Goal: Navigation & Orientation: Find specific page/section

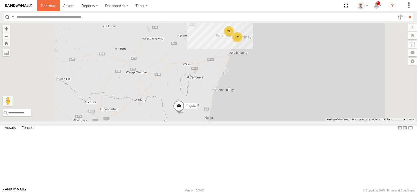
click at [48, 5] on span at bounding box center [48, 5] width 15 height 5
click at [234, 36] on div "22" at bounding box center [229, 31] width 10 height 10
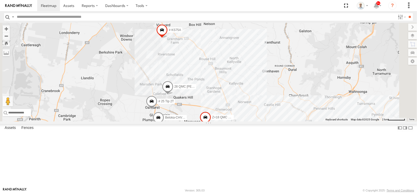
click at [242, 141] on div "15" at bounding box center [236, 136] width 10 height 10
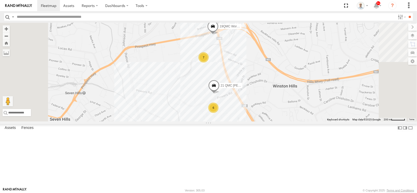
click at [218, 113] on div "6" at bounding box center [213, 107] width 10 height 10
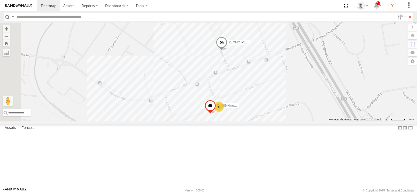
drag, startPoint x: 264, startPoint y: 49, endPoint x: 235, endPoint y: 182, distance: 136.2
click at [235, 121] on div "27QMC # KS75A # 25 Tip 2T 06QMC -Spare Beloka-CHV61N Z=18 QMC Written off 28 QM…" at bounding box center [208, 72] width 417 height 99
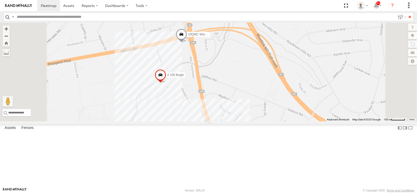
drag, startPoint x: 251, startPoint y: 108, endPoint x: 259, endPoint y: 131, distance: 24.0
click at [259, 121] on div "27QMC # KS75A # 25 Tip 2T 06QMC -Spare Beloka-CHV61N Z=18 QMC Written off 28 QM…" at bounding box center [208, 72] width 417 height 99
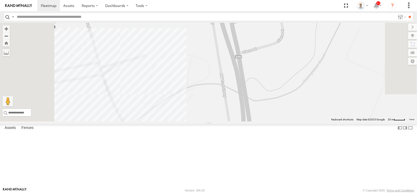
drag, startPoint x: 254, startPoint y: 72, endPoint x: 255, endPoint y: 75, distance: 3.5
click at [261, 90] on div "27QMC # KS75A # 25 Tip 2T 06QMC -Spare Beloka-CHV61N Z=18 QMC Written off 28 QM…" at bounding box center [208, 72] width 417 height 99
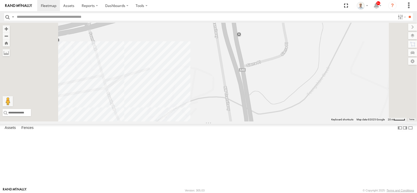
click at [193, 20] on span at bounding box center [186, 13] width 11 height 14
drag, startPoint x: 334, startPoint y: 109, endPoint x: 262, endPoint y: 157, distance: 86.3
click at [262, 121] on div "27QMC # KS75A # 25 Tip 2T 06QMC -Spare Beloka-CHV61N Z=18 QMC Written off 28 QM…" at bounding box center [208, 72] width 417 height 99
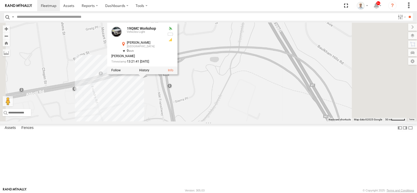
drag, startPoint x: 284, startPoint y: 158, endPoint x: 226, endPoint y: 93, distance: 87.2
click at [226, 94] on div "27QMC # KS75A # 25 Tip 2T 06QMC -Spare Beloka-CHV61N Z=18 QMC Written off 28 QM…" at bounding box center [208, 72] width 417 height 99
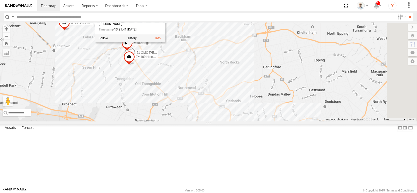
drag, startPoint x: 290, startPoint y: 142, endPoint x: 242, endPoint y: 112, distance: 57.2
click at [242, 112] on div "27QMC # KS75A # 25 Tip 2T 06QMC -Spare Beloka-CHV61N Z=18 QMC Written off 28 QM…" at bounding box center [208, 72] width 417 height 99
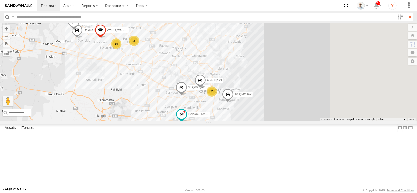
drag, startPoint x: 267, startPoint y: 120, endPoint x: 244, endPoint y: 109, distance: 25.6
click at [244, 109] on div "27QMC # KS75A # 25 Tip 2T 06QMC -Spare Beloka-CHV61N Z=18 QMC Written off 28 QM…" at bounding box center [208, 72] width 417 height 99
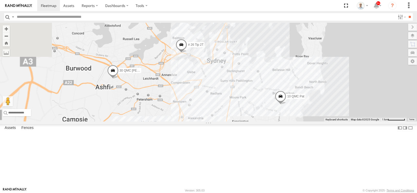
drag, startPoint x: 155, startPoint y: 94, endPoint x: 238, endPoint y: 130, distance: 90.2
click at [243, 121] on div "27QMC # KS75A # 25 Tip 2T 06QMC -Spare Beloka-CHV61N Z=18 QMC Written off 28 QM…" at bounding box center [208, 72] width 417 height 99
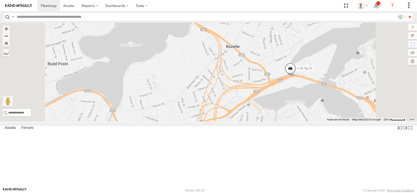
drag, startPoint x: 379, startPoint y: 129, endPoint x: 373, endPoint y: 128, distance: 5.8
click at [374, 121] on div "27QMC # KS75A # 25 Tip 2T 06QMC -Spare Beloka-CHV61N Z=18 QMC Written off 28 QM…" at bounding box center [208, 72] width 417 height 99
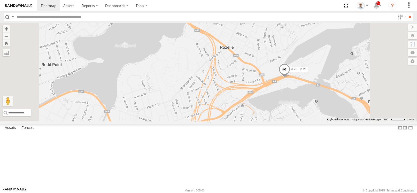
click at [290, 77] on span at bounding box center [284, 71] width 11 height 14
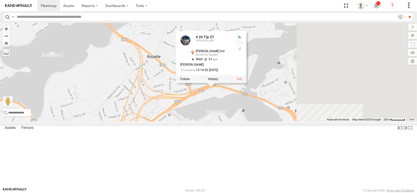
drag, startPoint x: 349, startPoint y: 127, endPoint x: 297, endPoint y: 134, distance: 52.8
click at [297, 121] on div "27QMC # KS75A # 25 Tip 2T 06QMC -Spare Beloka-CHV61N Z=18 QMC Written off 28 QM…" at bounding box center [208, 72] width 417 height 99
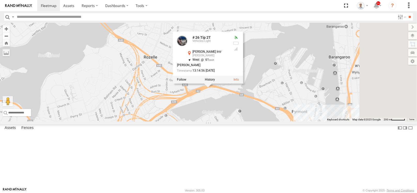
drag, startPoint x: 305, startPoint y: 139, endPoint x: 244, endPoint y: 103, distance: 70.3
click at [244, 103] on div "27QMC # KS75A # 25 Tip 2T 06QMC -Spare Beloka-CHV61N Z=18 QMC Written off 28 QM…" at bounding box center [208, 72] width 417 height 99
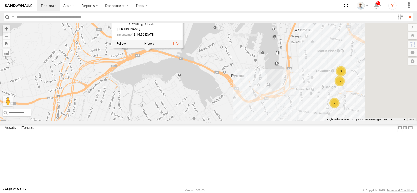
click at [273, 121] on div "27QMC # KS75A # 25 Tip 2T 06QMC -Spare Beloka-CHV61N Z=18 QMC Written off 28 QM…" at bounding box center [208, 72] width 417 height 99
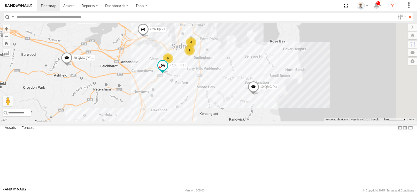
drag, startPoint x: 243, startPoint y: 144, endPoint x: 192, endPoint y: 87, distance: 76.3
click at [192, 87] on div "27QMC # KS75A # 25 Tip 2T 06QMC -Spare Beloka-CHV61N Z=18 QMC Written off 28 QM…" at bounding box center [208, 72] width 417 height 99
click at [167, 70] on span at bounding box center [162, 65] width 9 height 9
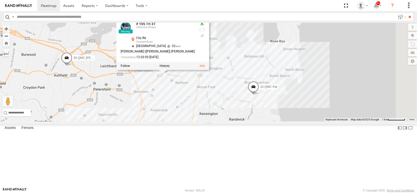
click at [239, 121] on div "27QMC # KS75A # 25 Tip 2T 06QMC -Spare Beloka-CHV61N Z=18 QMC Written off 28 QM…" at bounding box center [208, 72] width 417 height 99
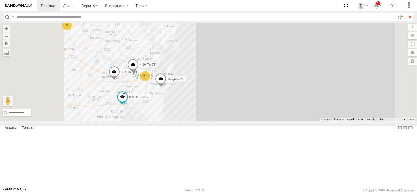
click at [194, 116] on div "27QMC # KS75A # 25 Tip 2T 06QMC -Spare Beloka-CHV61N Z=18 QMC Written off 28 QM…" at bounding box center [208, 72] width 417 height 99
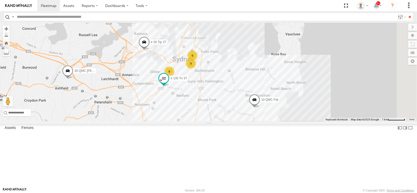
click at [188, 81] on label "# 105 Tri 3T" at bounding box center [177, 78] width 22 height 5
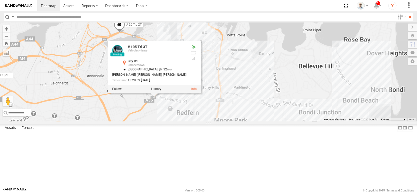
click at [247, 121] on div "27QMC # KS75A # 25 Tip 2T 06QMC -Spare Beloka-CHV61N Z=18 QMC Written off 28 QM…" at bounding box center [208, 72] width 417 height 99
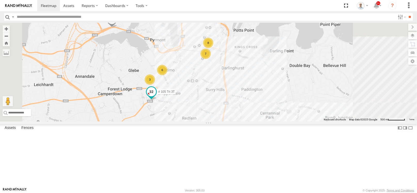
drag, startPoint x: 221, startPoint y: 128, endPoint x: 223, endPoint y: 132, distance: 4.0
click at [157, 100] on span at bounding box center [151, 93] width 11 height 14
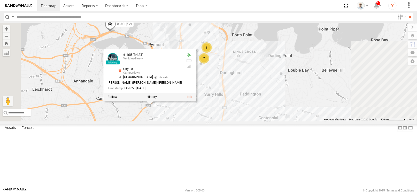
drag, startPoint x: 221, startPoint y: 141, endPoint x: 219, endPoint y: 147, distance: 6.0
click at [219, 121] on div "27QMC # KS75A # 25 Tip 2T 06QMC -Spare Beloka-CHV61N Z=18 QMC Written off 28 QM…" at bounding box center [208, 72] width 417 height 99
click at [236, 121] on div "27QMC # KS75A # 25 Tip 2T 06QMC -Spare Beloka-CHV61N Z=18 QMC Written off 28 QM…" at bounding box center [208, 72] width 417 height 99
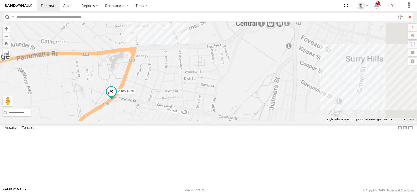
click at [200, 121] on div "27QMC # KS75A # 25 Tip 2T 06QMC -Spare Beloka-CHV61N Z=18 QMC Written off 28 QM…" at bounding box center [208, 72] width 417 height 99
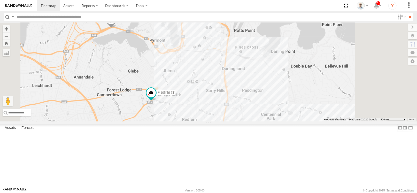
drag, startPoint x: 253, startPoint y: 110, endPoint x: 254, endPoint y: 104, distance: 6.8
click at [251, 113] on div "27QMC # KS75A # 25 Tip 2T 06QMC -Spare Beloka-CHV61N Z=18 QMC Written off 28 QM…" at bounding box center [208, 72] width 417 height 99
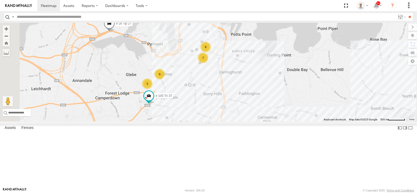
click at [211, 52] on div "8" at bounding box center [205, 47] width 10 height 10
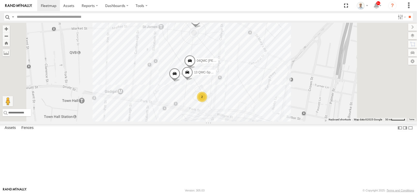
drag, startPoint x: 330, startPoint y: 124, endPoint x: 310, endPoint y: 105, distance: 27.8
click at [310, 105] on div "27QMC # KS75A # 25 Tip 2T 06QMC -Spare Beloka-CHV61N Z=18 QMC Written off 28 QM…" at bounding box center [208, 72] width 417 height 99
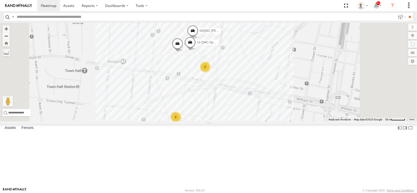
drag, startPoint x: 295, startPoint y: 87, endPoint x: 298, endPoint y: 58, distance: 29.3
click at [298, 57] on div "27QMC # KS75A # 25 Tip 2T 06QMC -Spare Beloka-CHV61N Z=18 QMC Written off 28 QM…" at bounding box center [208, 72] width 417 height 99
click at [181, 123] on div "2" at bounding box center [175, 118] width 10 height 10
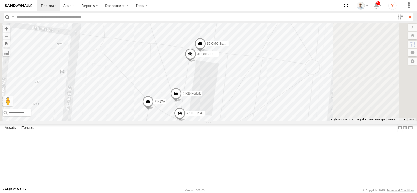
drag, startPoint x: 294, startPoint y: 124, endPoint x: 289, endPoint y: 119, distance: 6.8
click at [289, 119] on div "27QMC # KS75A # 25 Tip 2T 06QMC -Spare Beloka-CHV61N Z=18 QMC Written off 28 QM…" at bounding box center [208, 72] width 417 height 99
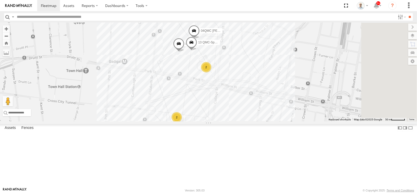
drag, startPoint x: 302, startPoint y: 95, endPoint x: 226, endPoint y: 138, distance: 87.7
click at [226, 121] on div "27QMC # KS75A # 25 Tip 2T 06QMC -Spare Beloka-CHV61N Z=18 QMC Written off 28 QM…" at bounding box center [208, 72] width 417 height 99
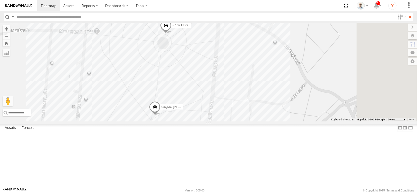
drag, startPoint x: 253, startPoint y: 52, endPoint x: 196, endPoint y: 130, distance: 96.8
click at [196, 121] on div "27QMC # KS75A # 25 Tip 2T 06QMC -Spare Beloka-CHV61N Z=18 QMC Written off 28 QM…" at bounding box center [208, 72] width 417 height 99
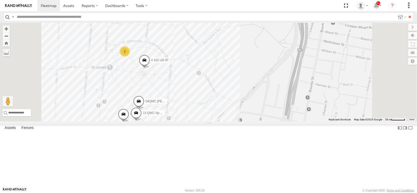
click at [130, 57] on div "2" at bounding box center [125, 51] width 10 height 10
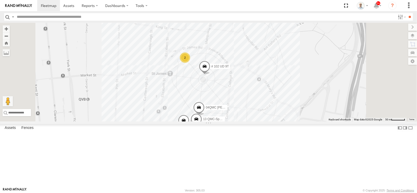
drag, startPoint x: 296, startPoint y: 140, endPoint x: 295, endPoint y: 124, distance: 16.0
click at [295, 121] on div "27QMC # KS75A # 25 Tip 2T 06QMC -Spare Beloka-CHV61N Z=18 QMC Written off 28 QM…" at bounding box center [208, 72] width 417 height 99
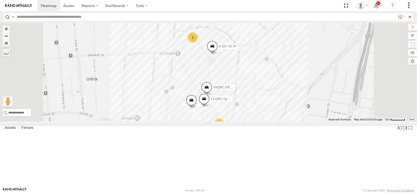
drag, startPoint x: 316, startPoint y: 116, endPoint x: 324, endPoint y: 94, distance: 23.4
click at [324, 94] on div "27QMC # KS75A # 25 Tip 2T 06QMC -Spare Beloka-CHV61N Z=18 QMC Written off 28 QM…" at bounding box center [208, 72] width 417 height 99
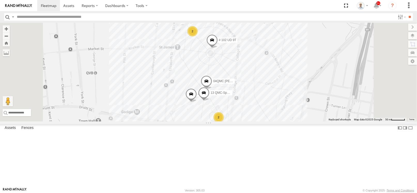
drag, startPoint x: 324, startPoint y: 94, endPoint x: 324, endPoint y: 114, distance: 19.4
click at [323, 85] on div "27QMC # KS75A # 25 Tip 2T 06QMC -Spare Beloka-CHV61N Z=18 QMC Written off 28 QM…" at bounding box center [208, 72] width 417 height 99
click at [224, 122] on div "2" at bounding box center [218, 116] width 10 height 10
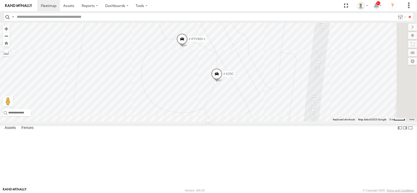
drag, startPoint x: 272, startPoint y: 135, endPoint x: 262, endPoint y: 126, distance: 12.6
click at [262, 121] on div "27QMC # KS75A # 25 Tip 2T 06QMC -Spare Beloka-CHV61N Z=18 QMC Written off 28 QM…" at bounding box center [208, 72] width 417 height 99
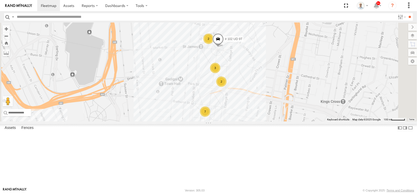
drag, startPoint x: 310, startPoint y: 113, endPoint x: 310, endPoint y: 110, distance: 2.6
click at [310, 110] on div "27QMC # KS75A # 25 Tip 2T 06QMC -Spare Beloka-CHV61N Z=18 QMC Written off 28 QM…" at bounding box center [208, 72] width 417 height 99
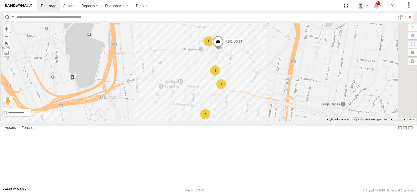
drag, startPoint x: 312, startPoint y: 92, endPoint x: 312, endPoint y: 95, distance: 3.1
click at [312, 95] on div "27QMC # KS75A # 25 Tip 2T 06QMC -Spare Beloka-CHV61N Z=18 QMC Written off 28 QM…" at bounding box center [208, 72] width 417 height 99
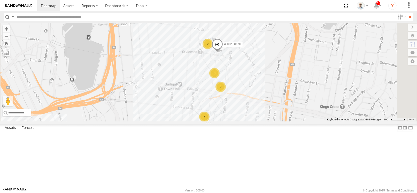
drag, startPoint x: 314, startPoint y: 83, endPoint x: 313, endPoint y: 86, distance: 3.4
click at [313, 86] on div "27QMC # KS75A # 25 Tip 2T 06QMC -Spare Beloka-CHV61N Z=18 QMC Written off 28 QM…" at bounding box center [208, 72] width 417 height 99
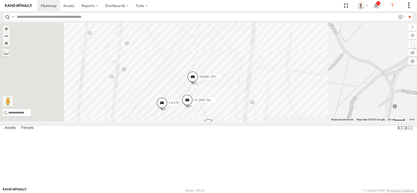
drag, startPoint x: 288, startPoint y: 118, endPoint x: 342, endPoint y: 101, distance: 56.6
click at [342, 101] on div "27QMC # KS75A # 25 Tip 2T 06QMC -Spare Beloka-CHV61N Z=18 QMC Written off 28 QM…" at bounding box center [208, 72] width 417 height 99
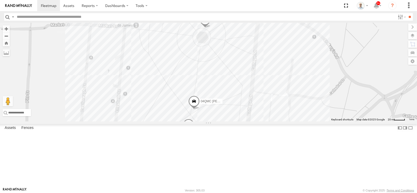
drag, startPoint x: 353, startPoint y: 92, endPoint x: 353, endPoint y: 108, distance: 15.2
click at [353, 108] on div "27QMC # KS75A # 25 Tip 2T 06QMC -Spare Beloka-CHV61N Z=18 QMC Written off 28 QM…" at bounding box center [208, 72] width 417 height 99
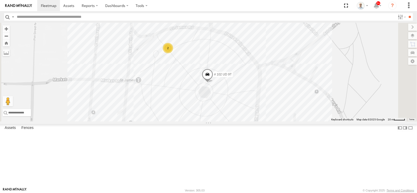
drag, startPoint x: 350, startPoint y: 59, endPoint x: 352, endPoint y: 99, distance: 39.6
click at [352, 99] on div "27QMC # KS75A # 25 Tip 2T 06QMC -Spare Beloka-CHV61N Z=18 QMC Written off 28 QM…" at bounding box center [208, 72] width 417 height 99
click at [353, 98] on div "27QMC # KS75A # 25 Tip 2T 06QMC -Spare Beloka-CHV61N Z=18 QMC Written off 28 QM…" at bounding box center [208, 72] width 417 height 99
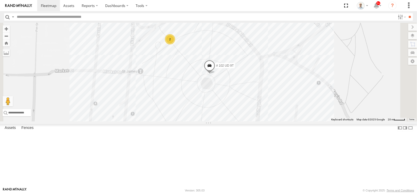
drag, startPoint x: 353, startPoint y: 98, endPoint x: 355, endPoint y: 88, distance: 10.2
click at [355, 88] on div "27QMC # KS75A # 25 Tip 2T 06QMC -Spare Beloka-CHV61N Z=18 QMC Written off 28 QM…" at bounding box center [208, 72] width 417 height 99
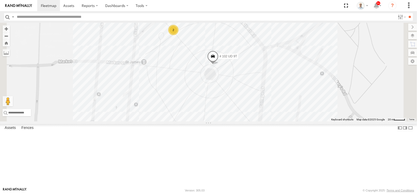
drag, startPoint x: 354, startPoint y: 89, endPoint x: 358, endPoint y: 79, distance: 10.6
click at [358, 79] on div "27QMC # KS75A # 25 Tip 2T 06QMC -Spare Beloka-CHV61N Z=18 QMC Written off 28 QM…" at bounding box center [208, 72] width 417 height 99
click at [218, 65] on span at bounding box center [212, 58] width 11 height 14
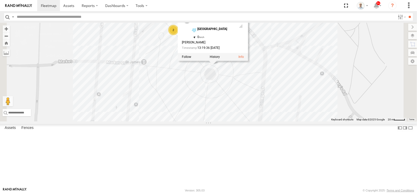
click at [353, 99] on div "27QMC # KS75A # 25 Tip 2T 06QMC -Spare Beloka-CHV61N Z=18 QMC Written off 28 QM…" at bounding box center [208, 72] width 417 height 99
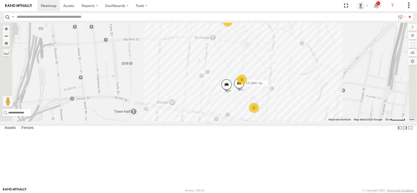
drag, startPoint x: 357, startPoint y: 96, endPoint x: 352, endPoint y: 78, distance: 18.6
click at [352, 78] on div "27QMC # KS75A # 25 Tip 2T 06QMC -Spare Beloka-CHV61N Z=18 QMC Written off 28 QM…" at bounding box center [208, 72] width 417 height 99
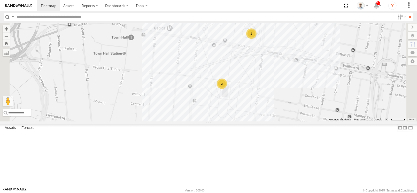
drag, startPoint x: 358, startPoint y: 78, endPoint x: 357, endPoint y: 65, distance: 12.7
click at [357, 65] on div "27QMC # KS75A # 25 Tip 2T 06QMC -Spare Beloka-CHV61N Z=18 QMC Written off 28 QM…" at bounding box center [208, 72] width 417 height 99
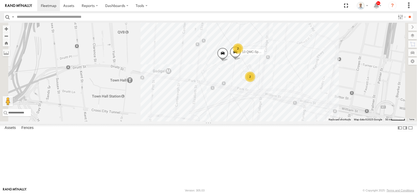
drag, startPoint x: 351, startPoint y: 57, endPoint x: 350, endPoint y: 106, distance: 49.1
click at [350, 106] on div "27QMC # KS75A # 25 Tip 2T 06QMC -Spare Beloka-CHV61N Z=18 QMC Written off 28 QM…" at bounding box center [208, 72] width 417 height 99
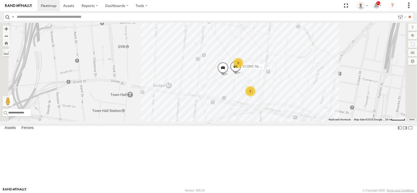
drag, startPoint x: 350, startPoint y: 67, endPoint x: 349, endPoint y: 74, distance: 7.5
click at [350, 83] on div "27QMC # KS75A # 25 Tip 2T 06QMC -Spare Beloka-CHV61N Z=18 QMC Written off 28 QM…" at bounding box center [208, 72] width 417 height 99
drag, startPoint x: 349, startPoint y: 60, endPoint x: 349, endPoint y: 64, distance: 3.9
click at [349, 64] on div "27QMC # KS75A # 25 Tip 2T 06QMC -Spare Beloka-CHV61N Z=18 QMC Written off 28 QM…" at bounding box center [208, 72] width 417 height 99
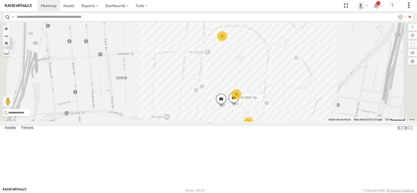
drag, startPoint x: 349, startPoint y: 48, endPoint x: 347, endPoint y: 77, distance: 28.7
click at [347, 77] on div "27QMC # KS75A # 25 Tip 2T 06QMC -Spare Beloka-CHV61N Z=18 QMC Written off 28 QM…" at bounding box center [208, 72] width 417 height 99
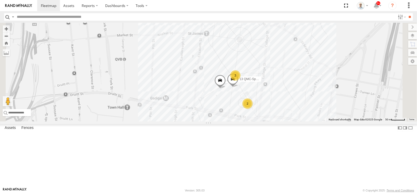
drag, startPoint x: 347, startPoint y: 77, endPoint x: 346, endPoint y: 57, distance: 19.6
click at [346, 57] on div "27QMC # KS75A # 25 Tip 2T 06QMC -Spare Beloka-CHV61N Z=18 QMC Written off 28 QM…" at bounding box center [208, 72] width 417 height 99
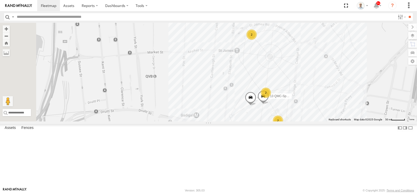
drag, startPoint x: 219, startPoint y: 87, endPoint x: 250, endPoint y: 105, distance: 36.1
click at [250, 105] on div "15 QMC-Spare 13 QMC-Spare # K17B 2 2 2 2" at bounding box center [208, 72] width 417 height 99
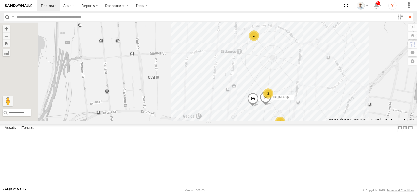
drag, startPoint x: 240, startPoint y: 81, endPoint x: 243, endPoint y: 83, distance: 3.5
click at [243, 83] on div "15 QMC-Spare 13 QMC-Spare # K17B 2 2 2 2" at bounding box center [208, 72] width 417 height 99
click at [250, 84] on div "15 QMC-Spare 13 QMC-Spare # K17B 2 2 2 2" at bounding box center [208, 72] width 417 height 99
click at [285, 127] on div "2" at bounding box center [280, 121] width 10 height 10
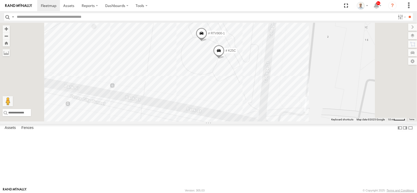
drag, startPoint x: 275, startPoint y: 90, endPoint x: 277, endPoint y: 75, distance: 15.4
click at [277, 75] on div "13 QMC-Spare # K17B # K25C # RTV900-1" at bounding box center [208, 72] width 417 height 99
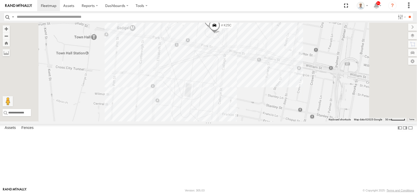
drag, startPoint x: 261, startPoint y: 108, endPoint x: 264, endPoint y: 85, distance: 22.6
click at [264, 85] on div "13 QMC-Spare # K17B # K25C # RTV900-1 # 102 UD 9T" at bounding box center [208, 72] width 417 height 99
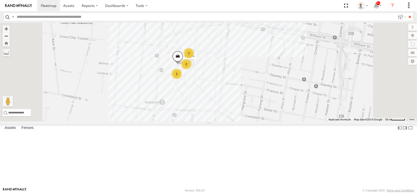
click at [257, 96] on div "13 QMC-Spare # K17B # 102 UD 9T 2 2 2 2 # K17A" at bounding box center [208, 72] width 417 height 99
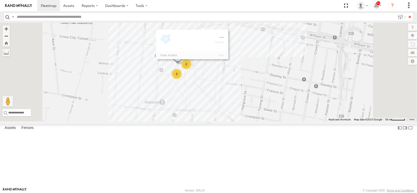
click at [191, 69] on div "2" at bounding box center [186, 64] width 10 height 10
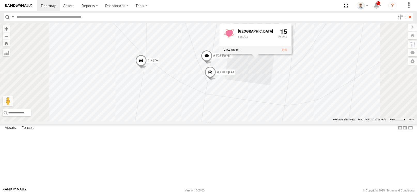
click at [216, 80] on span at bounding box center [209, 73] width 11 height 14
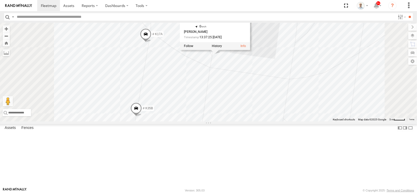
click at [259, 108] on div "13 QMC-Spare # K17B # 102 UD 9T # K17A # F25 Forklift # K35B # 110 Tip 4T # K55…" at bounding box center [208, 72] width 417 height 99
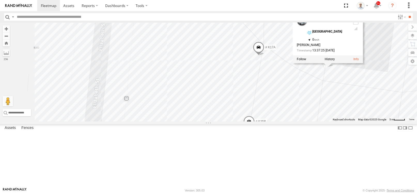
drag, startPoint x: 201, startPoint y: 100, endPoint x: 315, endPoint y: 115, distance: 115.0
click at [315, 115] on div "13 QMC-Spare # K17B # 102 UD 9T # K17A # F25 Forklift # K35B # 110 Tip 4T # K55…" at bounding box center [208, 72] width 417 height 99
drag, startPoint x: 227, startPoint y: 92, endPoint x: 251, endPoint y: 101, distance: 26.3
click at [251, 101] on div "13 QMC-Spare # K17B # 102 UD 9T # K17A # F25 Forklift # K35B # 110 Tip 4T # K55…" at bounding box center [208, 72] width 417 height 99
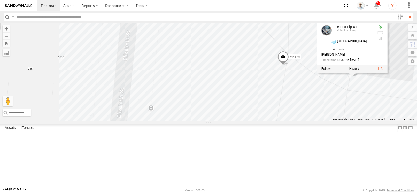
click at [131, 73] on div "13 QMC-Spare # K17B # 102 UD 9T # K17A # F25 Forklift # K35B # 110 Tip 4T # K55…" at bounding box center [208, 72] width 417 height 99
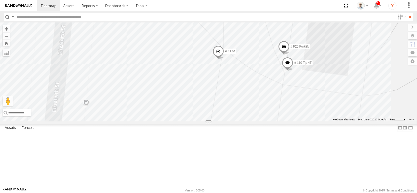
drag, startPoint x: 341, startPoint y: 115, endPoint x: 275, endPoint y: 110, distance: 66.6
click at [275, 110] on div "13 QMC-Spare # K17B # 102 UD 9T # K17A # F25 Forklift # K35B # 110 Tip 4T # K55E" at bounding box center [208, 72] width 417 height 99
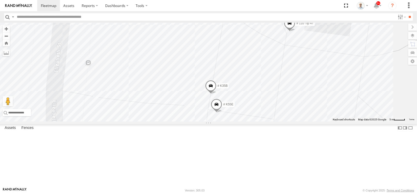
drag, startPoint x: 291, startPoint y: 120, endPoint x: 294, endPoint y: 79, distance: 40.6
click at [294, 79] on div "13 QMC-Spare # K17B # 102 UD 9T # K17A # F25 Forklift # K35B # 110 Tip 4T # K55E" at bounding box center [208, 72] width 417 height 99
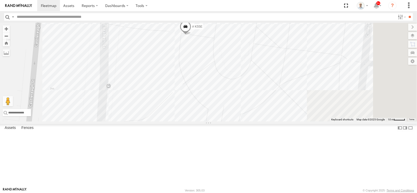
drag, startPoint x: 332, startPoint y: 124, endPoint x: 282, endPoint y: 73, distance: 71.9
click at [282, 72] on div "13 QMC-Spare # K17B # 102 UD 9T # K17A # F25 Forklift # K35B # 110 Tip 4T # K55…" at bounding box center [208, 72] width 417 height 99
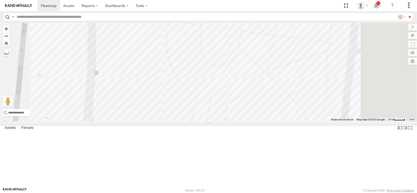
drag, startPoint x: 319, startPoint y: 91, endPoint x: 323, endPoint y: 38, distance: 52.6
click at [324, 40] on div "13 QMC-Spare # K17B # 102 UD 9T # K17A # F25 Forklift # K35B # 110 Tip 4T # K55…" at bounding box center [208, 72] width 417 height 99
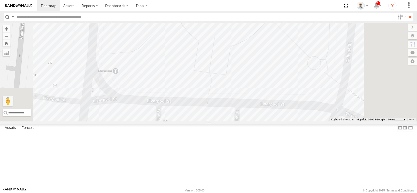
drag, startPoint x: 325, startPoint y: 70, endPoint x: 296, endPoint y: 120, distance: 58.1
click at [296, 120] on div "13 QMC-Spare # K17B # 102 UD 9T # K17A # F25 Forklift # K35B # 110 Tip 4T # K55…" at bounding box center [208, 72] width 417 height 99
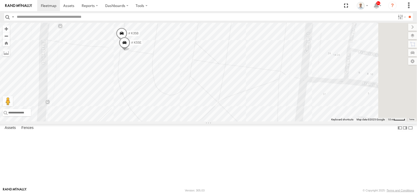
drag, startPoint x: 308, startPoint y: 88, endPoint x: 302, endPoint y: 107, distance: 20.1
click at [302, 107] on div "13 QMC-Spare # K17B # 102 UD 9T # K17A # F25 Forklift # K35B # 110 Tip 4T # K55…" at bounding box center [208, 72] width 417 height 99
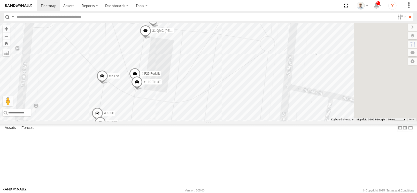
drag, startPoint x: 305, startPoint y: 79, endPoint x: 298, endPoint y: 107, distance: 29.0
click at [298, 107] on div "13 QMC-Spare # K17B # 102 UD 9T # K17A # F25 Forklift # K35B # 110 Tip 4T # K55…" at bounding box center [208, 72] width 417 height 99
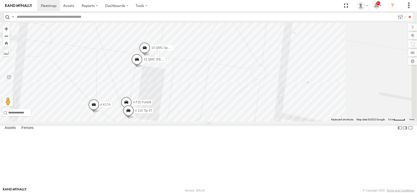
drag, startPoint x: 296, startPoint y: 87, endPoint x: 295, endPoint y: 92, distance: 5.5
click at [295, 92] on div "13 QMC-Spare # K17B # 102 UD 9T # K17A # F25 Forklift # K35B # 110 Tip 4T # K55…" at bounding box center [208, 72] width 417 height 99
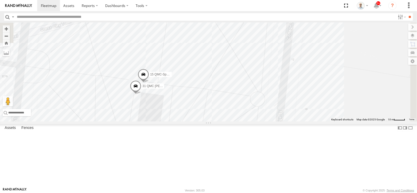
drag, startPoint x: 288, startPoint y: 72, endPoint x: 286, endPoint y: 100, distance: 28.2
click at [286, 100] on div "13 QMC-Spare # K17B # 102 UD 9T # K17A # F25 Forklift # K35B # 110 Tip 4T # K55…" at bounding box center [208, 72] width 417 height 99
click at [149, 83] on span at bounding box center [143, 76] width 11 height 14
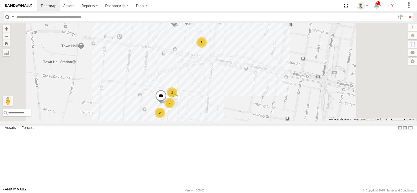
drag, startPoint x: 299, startPoint y: 64, endPoint x: 300, endPoint y: 100, distance: 35.9
click at [300, 100] on div "13 QMC-Spare # K17B # K17A 2 2 2 2 2" at bounding box center [208, 72] width 417 height 99
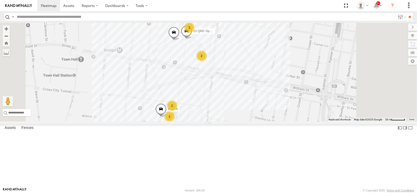
click at [207, 61] on div "2" at bounding box center [201, 56] width 10 height 10
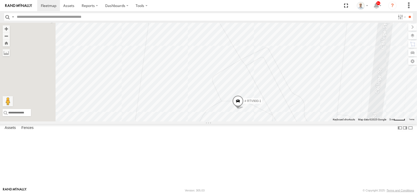
drag, startPoint x: 347, startPoint y: 129, endPoint x: 349, endPoint y: 133, distance: 4.0
click at [349, 121] on div "13 QMC-Spare # K17B # K17A # K25C # RTV900-1" at bounding box center [208, 72] width 417 height 99
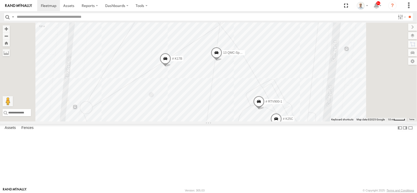
drag, startPoint x: 271, startPoint y: 90, endPoint x: 283, endPoint y: 124, distance: 35.8
click at [283, 121] on div "13 QMC-Spare # K17B # K17A # K25C # RTV900-1 04QMC Francesco # 102 UD 9T" at bounding box center [208, 72] width 417 height 99
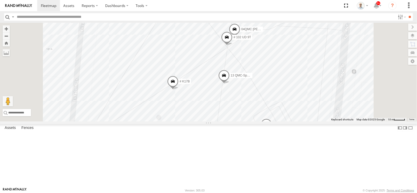
click at [232, 46] on span at bounding box center [226, 39] width 11 height 14
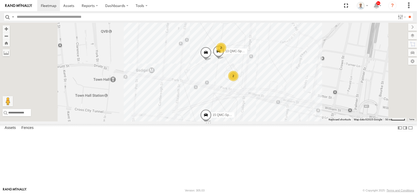
click at [334, 101] on div "13 QMC-Spare # K17B # K17A 2 15 QMC-Spare 2 2 2 2 # 110 Tip 4T" at bounding box center [208, 72] width 417 height 99
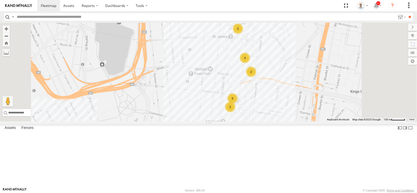
click at [243, 34] on div "2" at bounding box center [238, 28] width 10 height 10
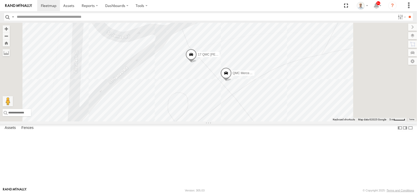
click at [232, 81] on span at bounding box center [225, 74] width 11 height 14
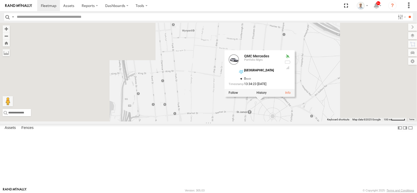
click at [291, 89] on div "QMC Mercedes Portfolio Mgrs Hyde Park -33.87014 , 151.21104 0 13:34:23 15/08/20…" at bounding box center [259, 69] width 70 height 39
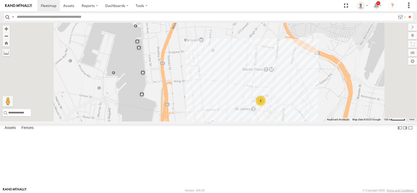
click at [277, 112] on div "4 2 2" at bounding box center [208, 72] width 417 height 99
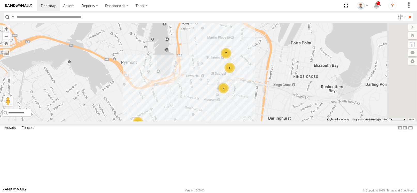
drag, startPoint x: 296, startPoint y: 90, endPoint x: 269, endPoint y: 56, distance: 43.9
click at [269, 56] on div "7 3 3 6 2" at bounding box center [208, 72] width 417 height 99
